Goal: Check status: Check status

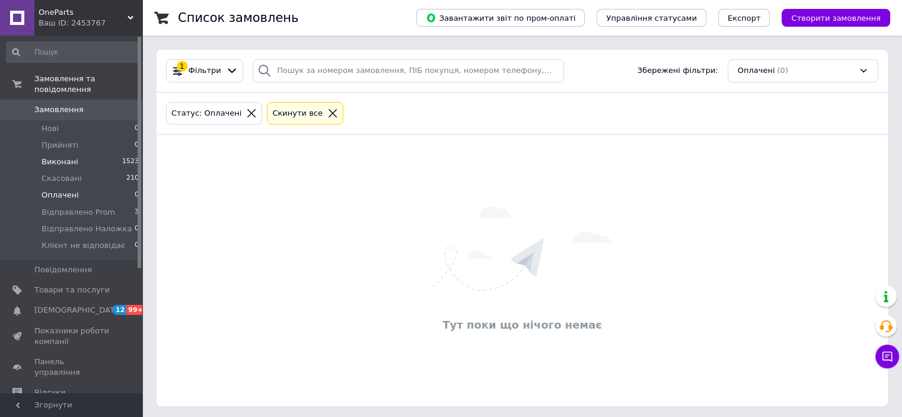
click at [92, 154] on li "Виконані 1523" at bounding box center [73, 162] width 146 height 17
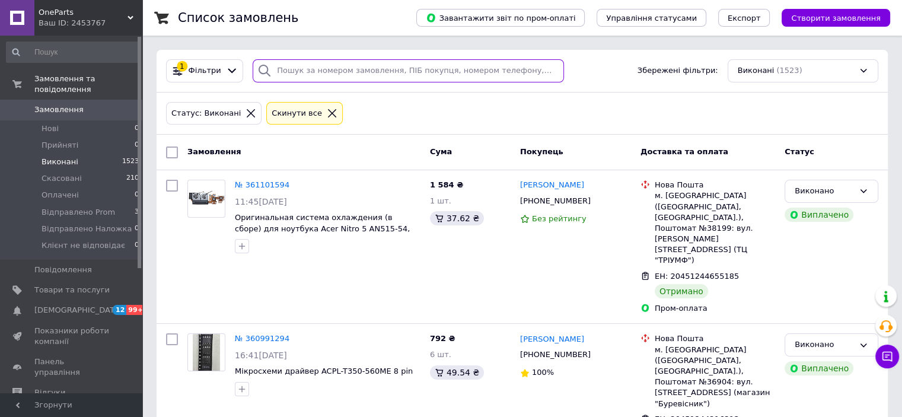
click at [415, 66] on input "search" at bounding box center [408, 70] width 311 height 23
paste input "361101594"
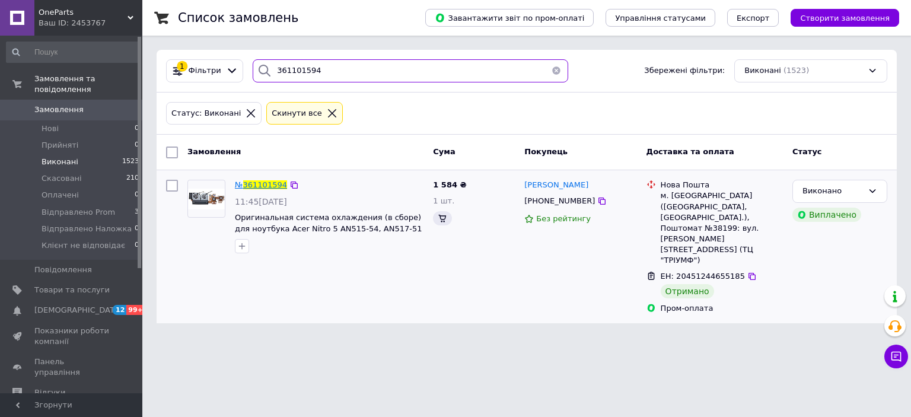
type input "361101594"
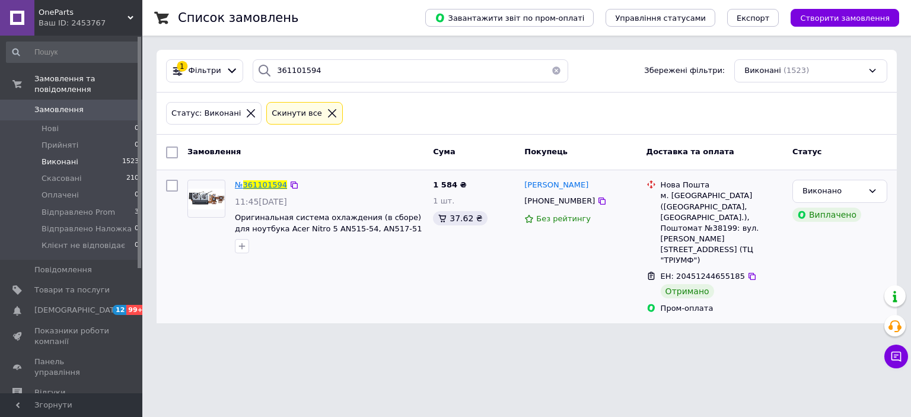
click at [256, 183] on span "361101594" at bounding box center [265, 184] width 44 height 9
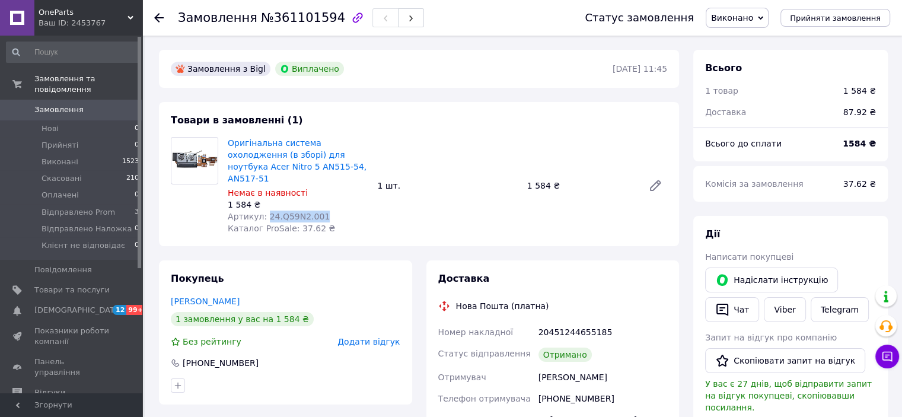
drag, startPoint x: 329, startPoint y: 205, endPoint x: 262, endPoint y: 206, distance: 67.0
click at [262, 210] on div "Артикул: 24.Q59N2.001" at bounding box center [298, 216] width 140 height 12
copy span "24.Q59N2.001"
click at [346, 210] on div "Артикул: 24.Q59N2.001" at bounding box center [298, 216] width 140 height 12
drag, startPoint x: 226, startPoint y: 191, endPoint x: 248, endPoint y: 194, distance: 22.7
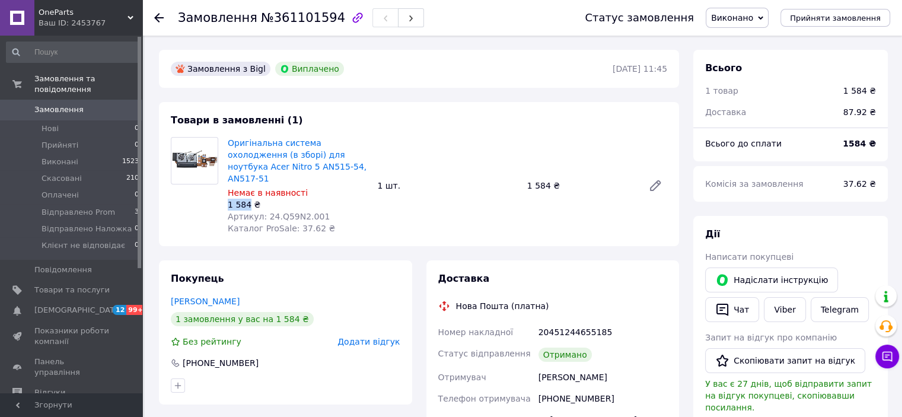
click at [248, 194] on div "Оригінальна система охолодження (в зборі) для ноутбука Acer Nitro 5 AN515-54, A…" at bounding box center [297, 186] width 149 height 102
copy div "1 584"
drag, startPoint x: 178, startPoint y: 16, endPoint x: 323, endPoint y: 21, distance: 144.7
click at [323, 21] on h1 "Замовлення №361101594" at bounding box center [261, 18] width 167 height 14
copy h1 "Замовлення №361101594"
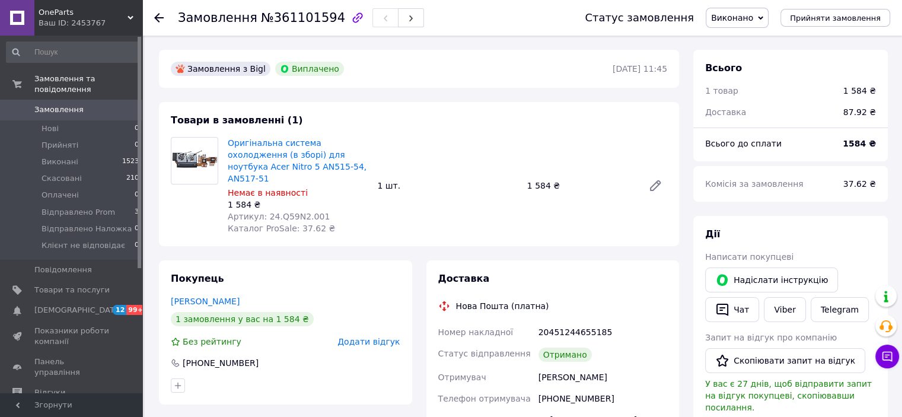
click at [389, 72] on div "Замовлення з Bigl Виплачено" at bounding box center [390, 68] width 444 height 19
click at [160, 13] on icon at bounding box center [158, 17] width 9 height 9
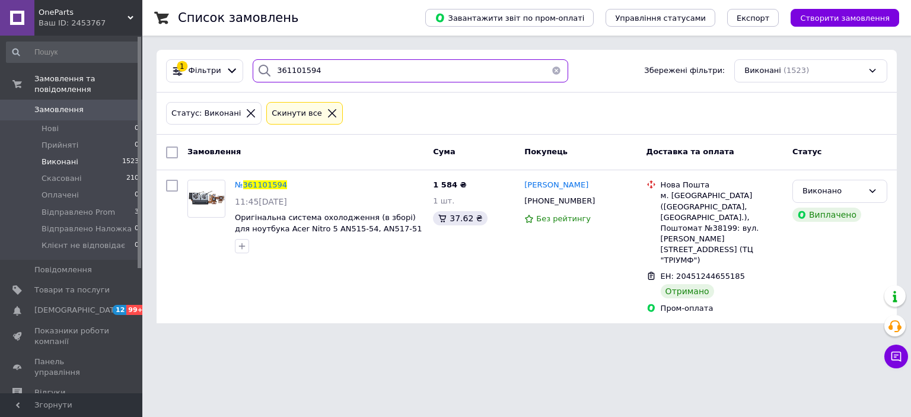
click at [315, 68] on input "361101594" at bounding box center [410, 70] width 315 height 23
